Goal: Information Seeking & Learning: Learn about a topic

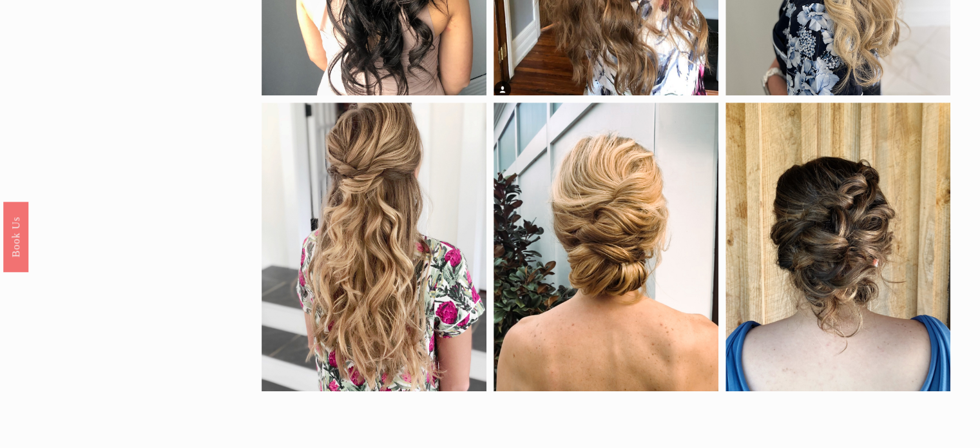
scroll to position [580, 0]
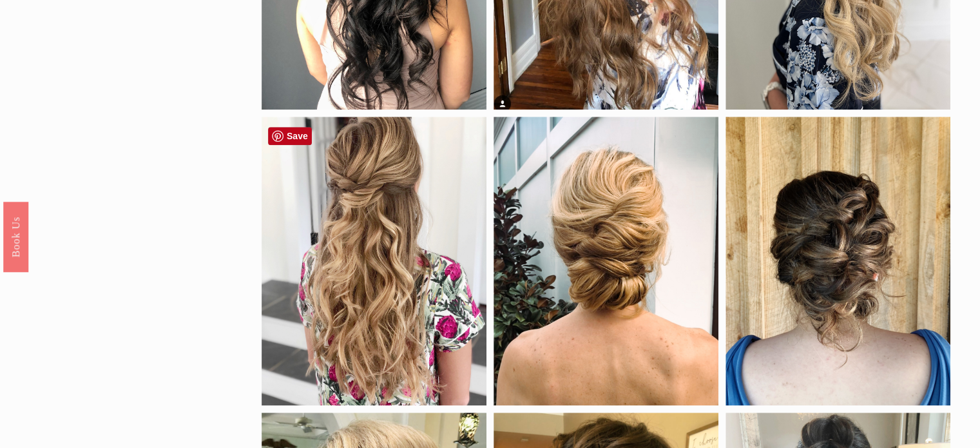
click at [374, 215] on div at bounding box center [374, 261] width 225 height 289
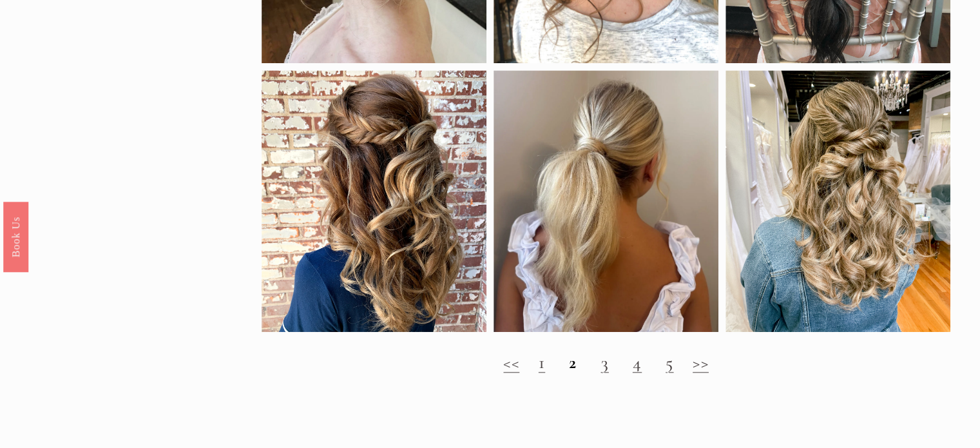
scroll to position [1354, 0]
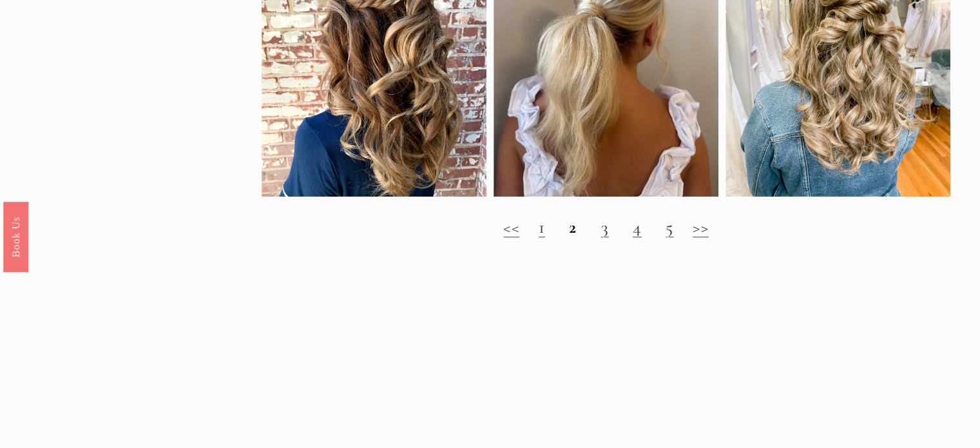
click at [603, 238] on link "3" at bounding box center [605, 227] width 8 height 22
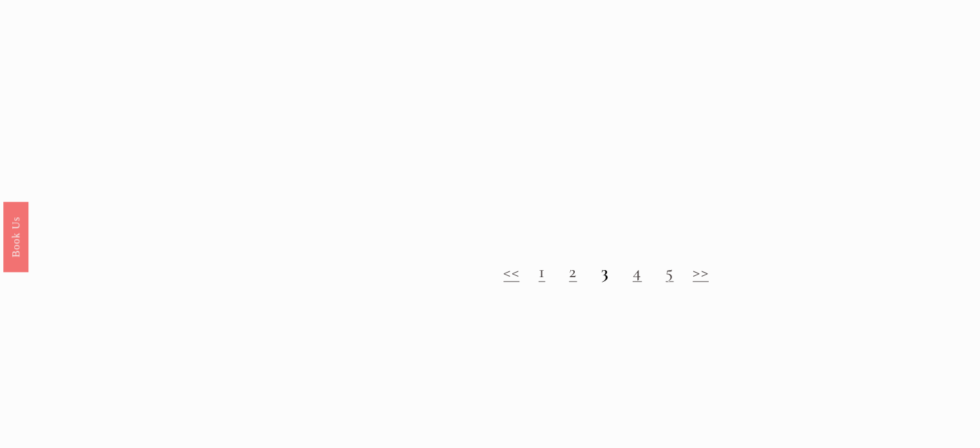
scroll to position [1483, 0]
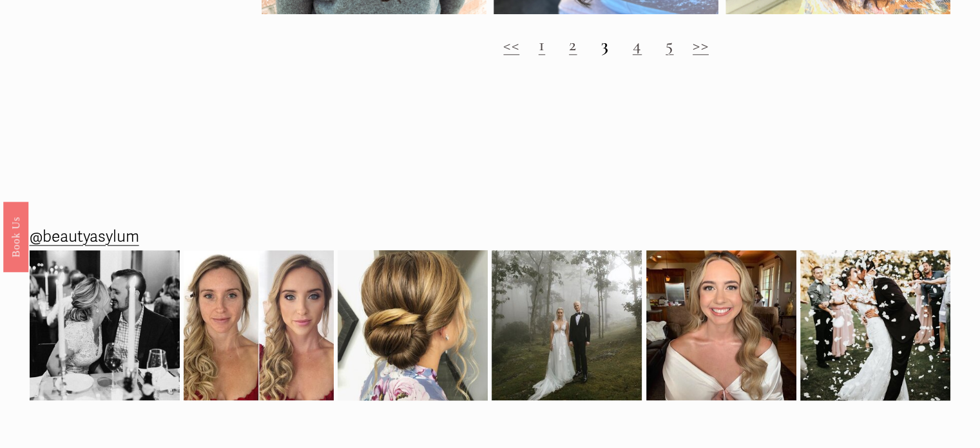
click at [638, 55] on link "4" at bounding box center [637, 45] width 9 height 22
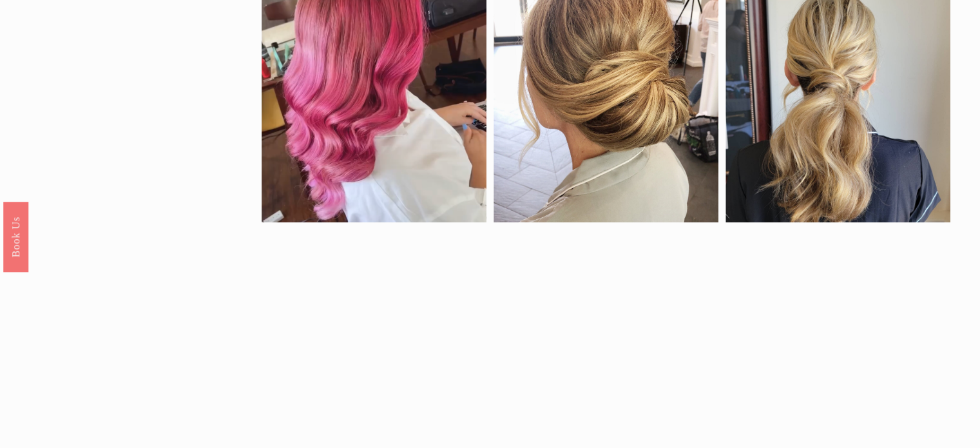
scroll to position [902, 0]
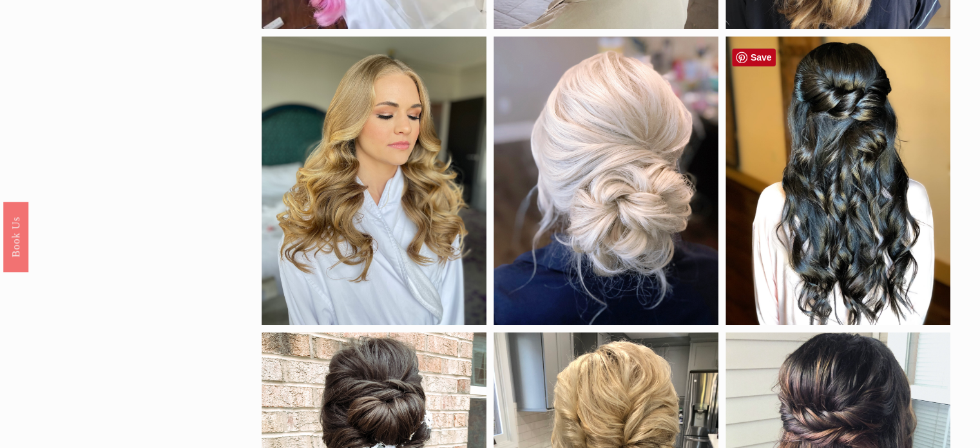
click at [804, 198] on div at bounding box center [838, 180] width 225 height 289
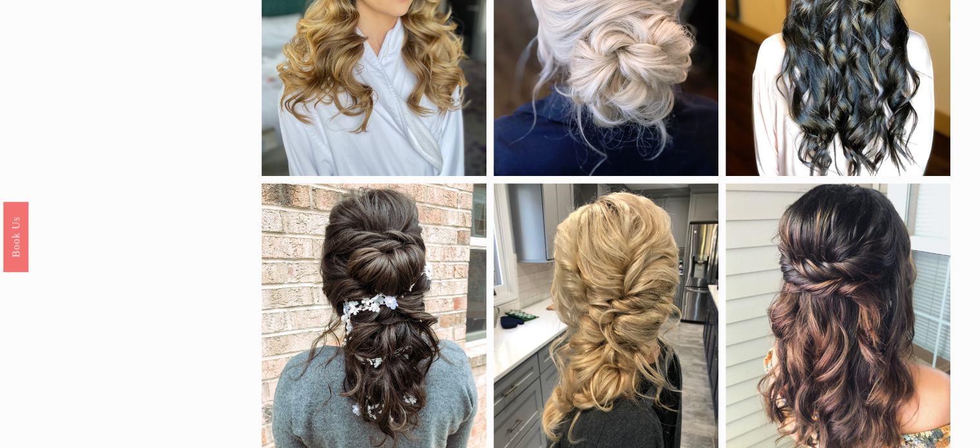
scroll to position [1160, 0]
